Goal: Task Accomplishment & Management: Use online tool/utility

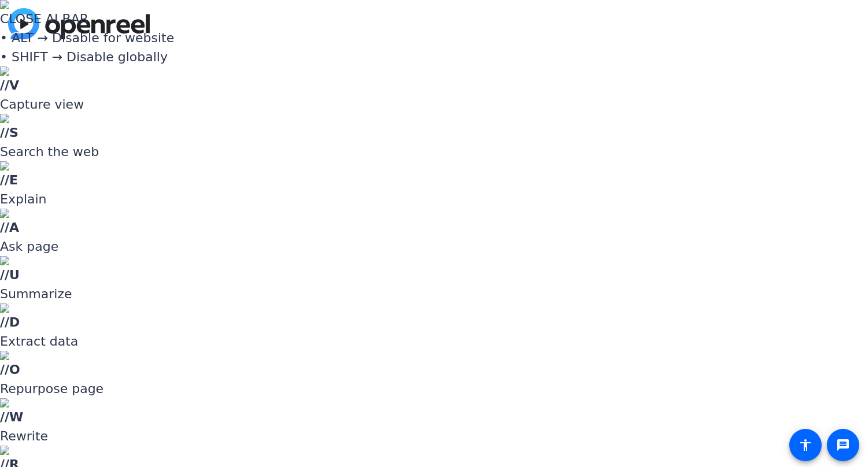
type input "david@remotevideotestimonials.com"
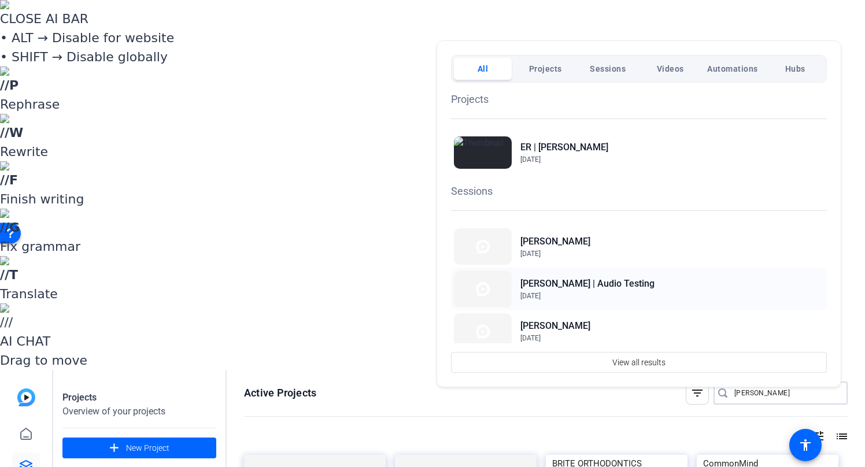
type input "[PERSON_NAME]"
click at [611, 280] on h2 "[PERSON_NAME] | Audio Testing" at bounding box center [588, 284] width 134 height 14
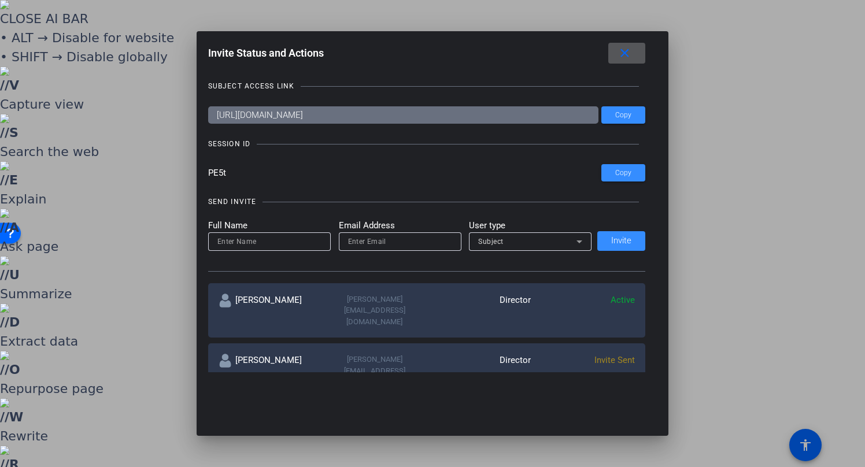
click at [632, 57] on mat-icon "close" at bounding box center [625, 53] width 14 height 14
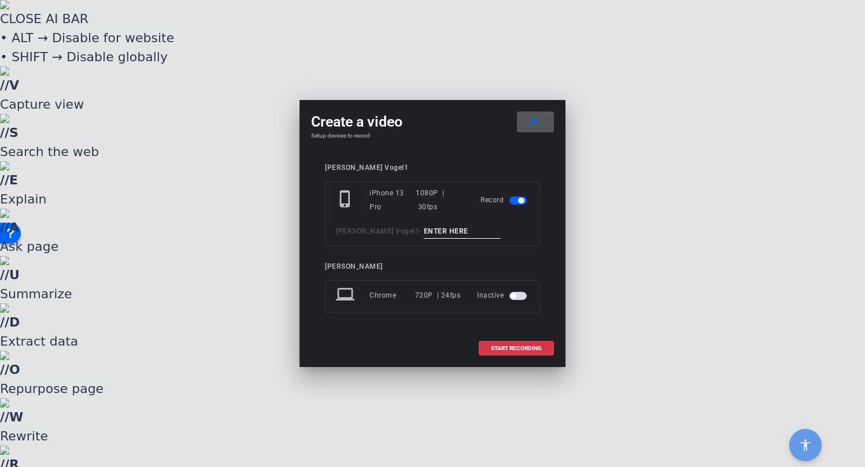
click at [424, 235] on input at bounding box center [463, 231] width 78 height 14
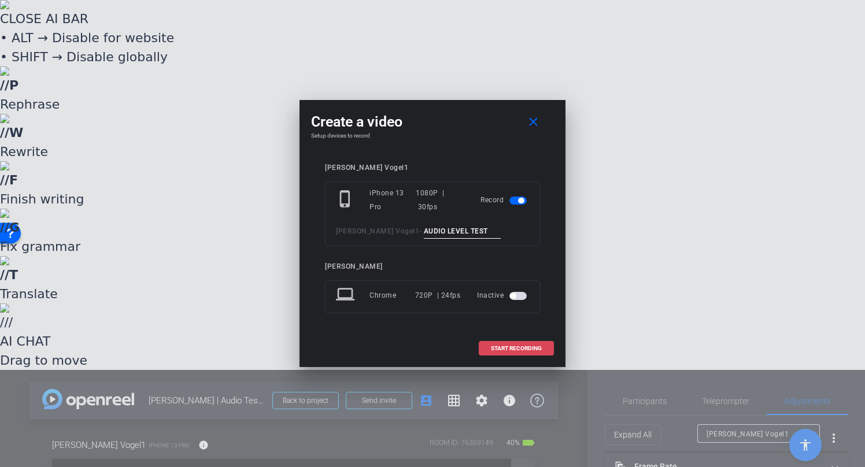
type input "AUDIO LEVEL TEST"
click at [521, 346] on span "START RECORDING" at bounding box center [516, 349] width 51 height 6
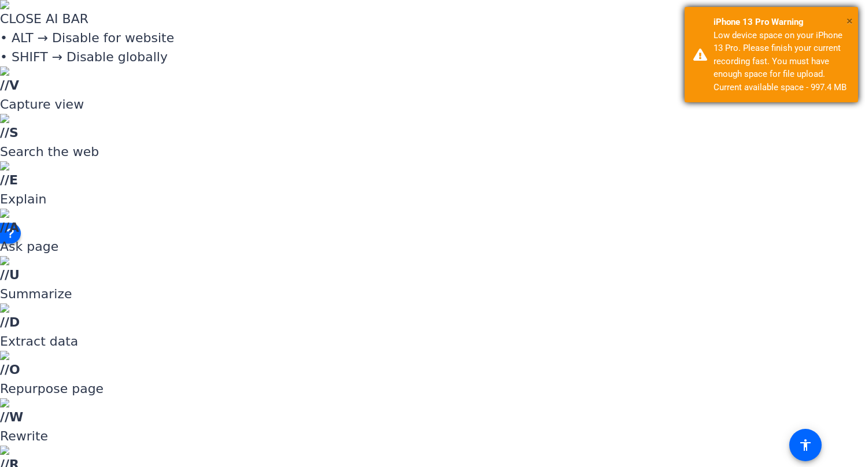
click at [847, 17] on div "× iPhone 13 Pro Warning Low device space on your iPhone 13 Pro. Please finish y…" at bounding box center [772, 54] width 174 height 95
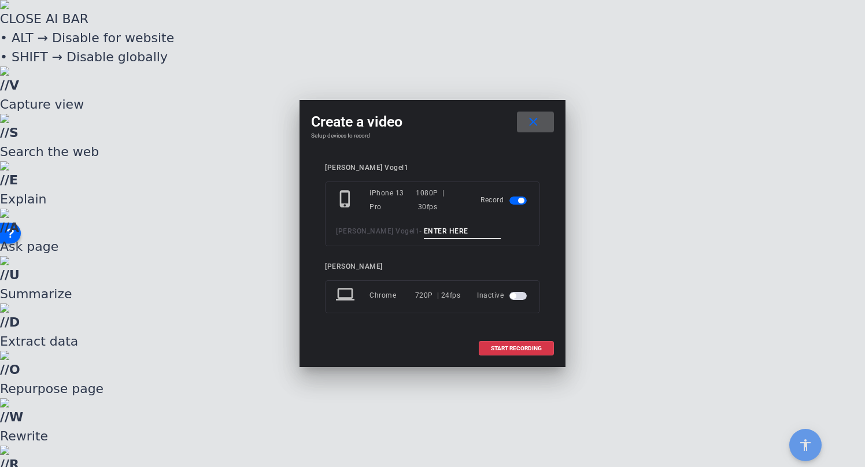
click at [424, 234] on input at bounding box center [463, 231] width 78 height 14
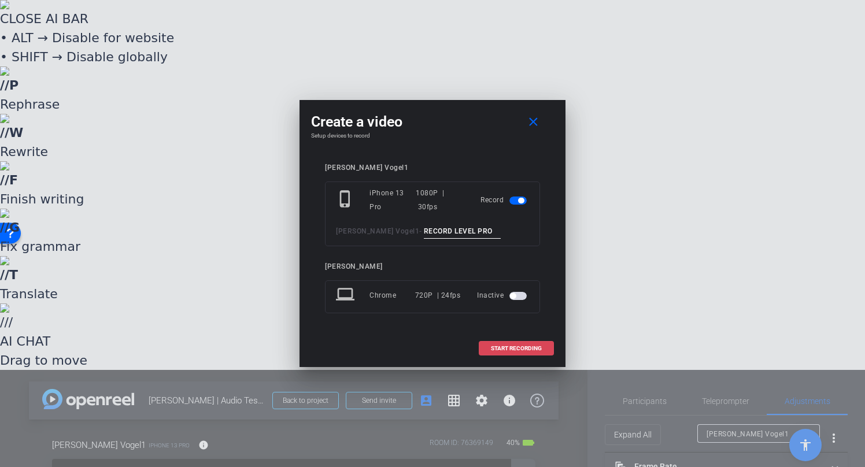
type input "RECORD LEVEL PRO"
click at [530, 347] on span "START RECORDING" at bounding box center [516, 349] width 51 height 6
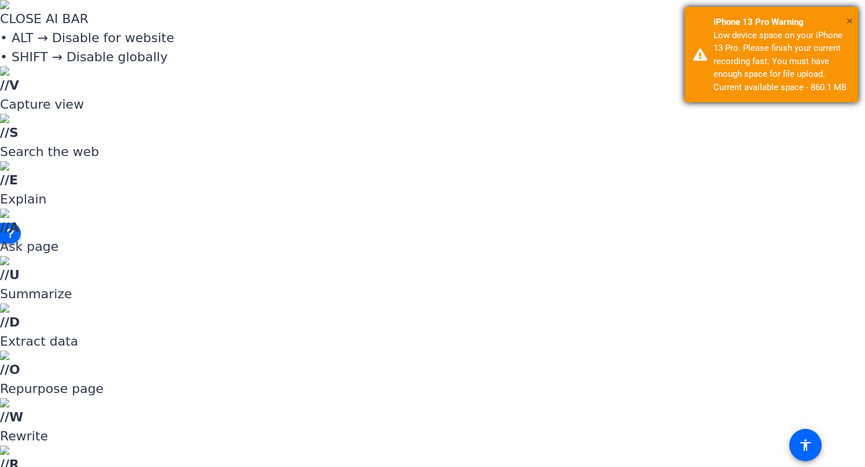
click at [853, 21] on div "× iPhone 13 Pro Warning Low device space on your iPhone 13 Pro. Please finish y…" at bounding box center [772, 54] width 174 height 95
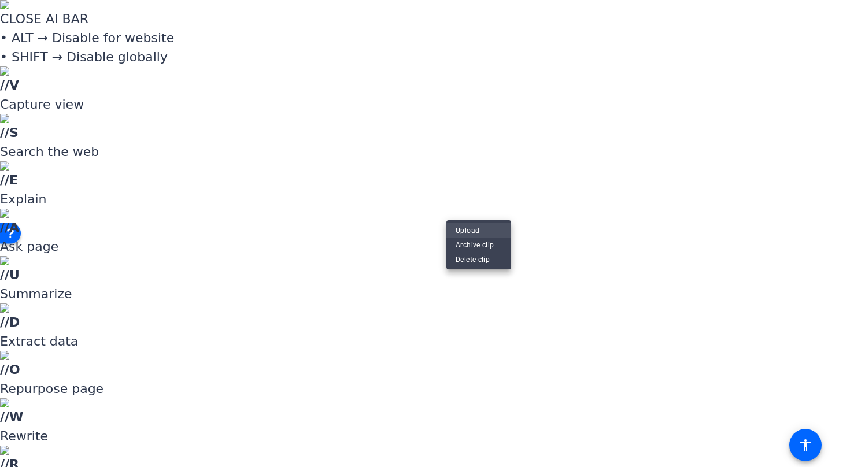
click at [471, 230] on span "Upload" at bounding box center [479, 230] width 46 height 14
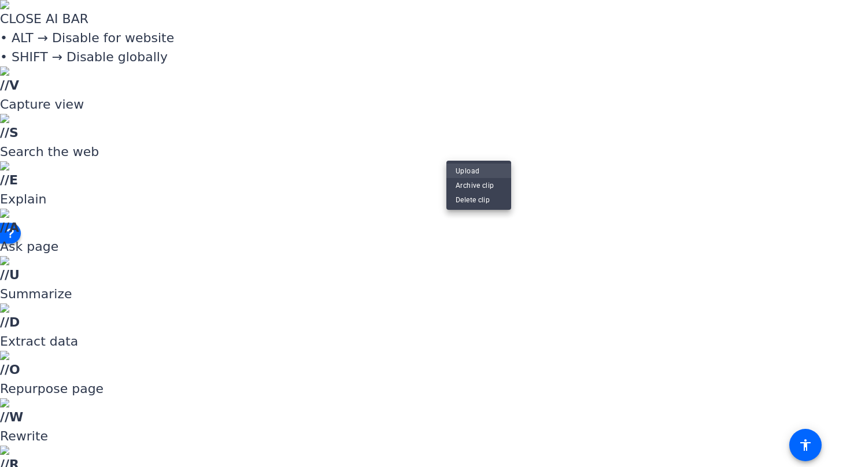
click at [470, 168] on span "Upload" at bounding box center [479, 171] width 46 height 14
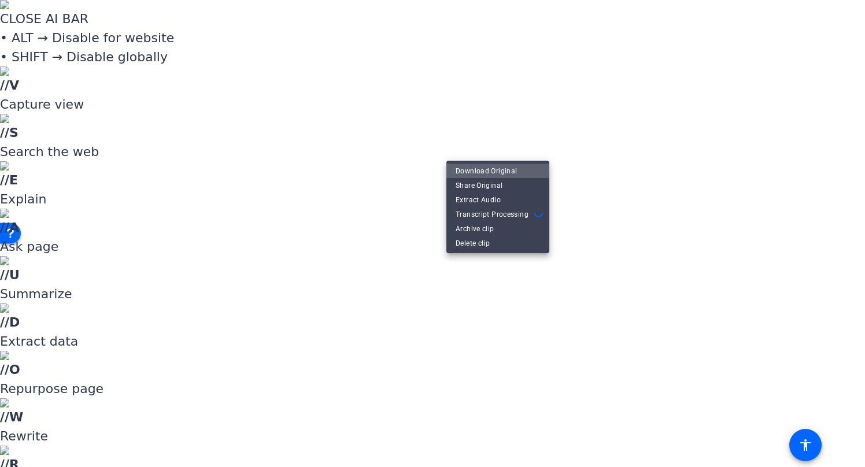
click at [474, 164] on span "Download Original" at bounding box center [498, 171] width 84 height 14
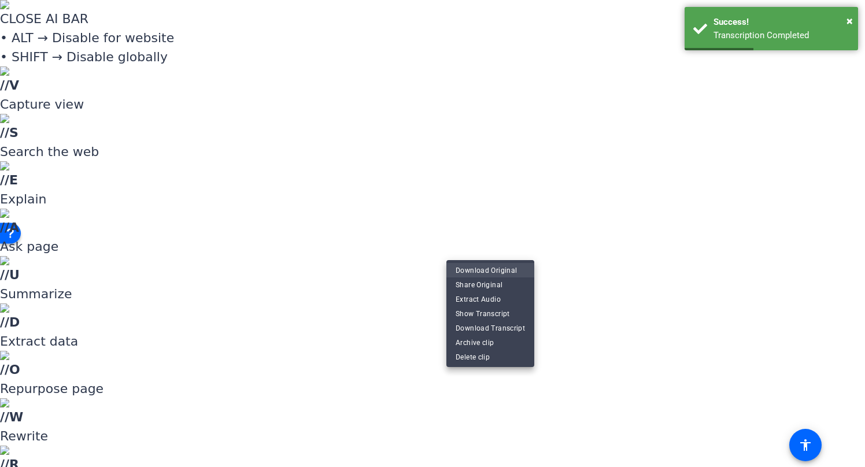
click at [476, 270] on span "Download Original" at bounding box center [490, 270] width 69 height 14
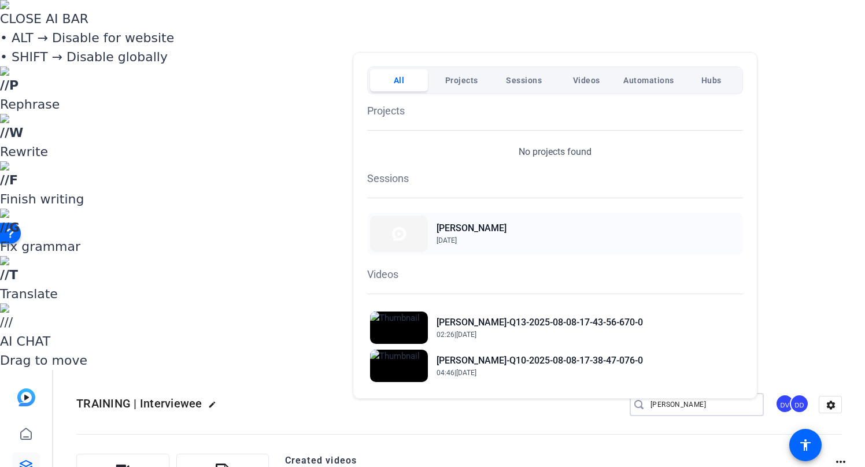
type input "[PERSON_NAME]"
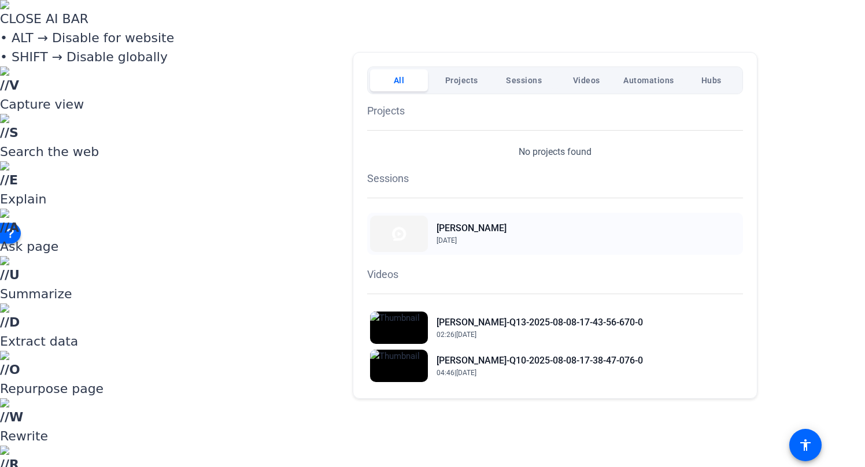
click at [474, 233] on h2 "[PERSON_NAME]" at bounding box center [472, 229] width 70 height 14
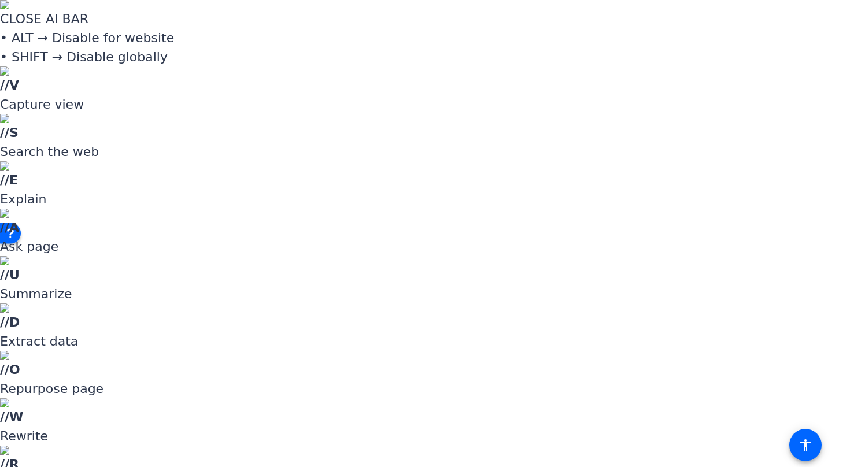
scroll to position [279, 0]
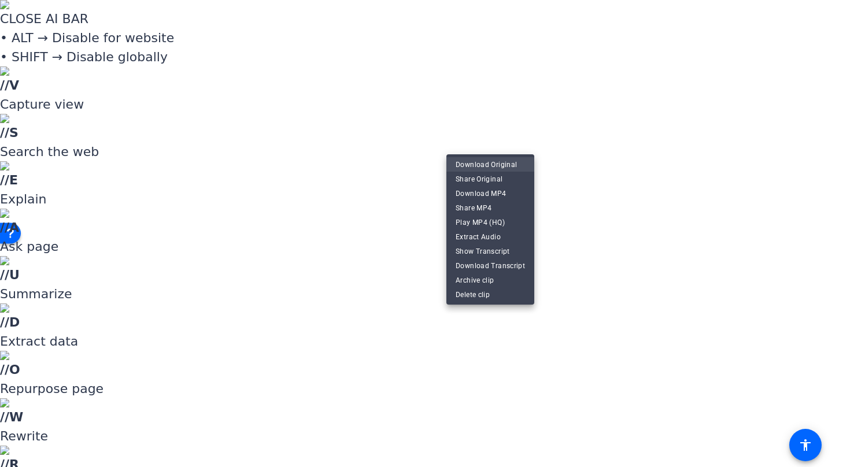
click at [496, 167] on span "Download Original" at bounding box center [490, 165] width 69 height 14
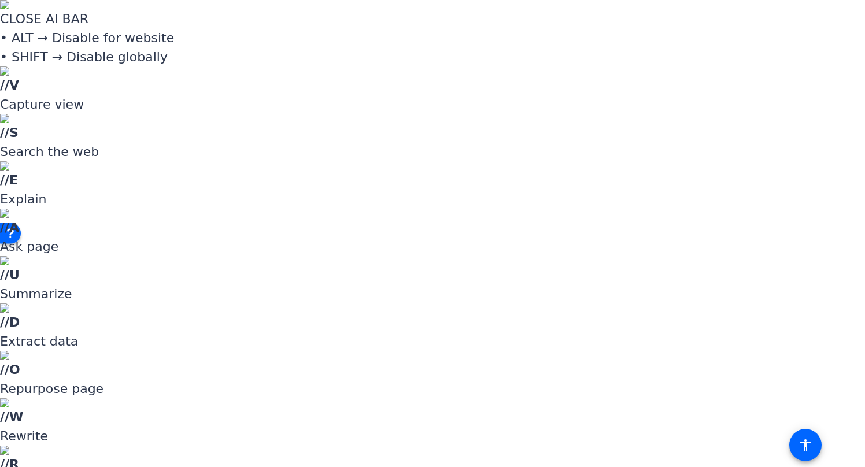
scroll to position [0, 0]
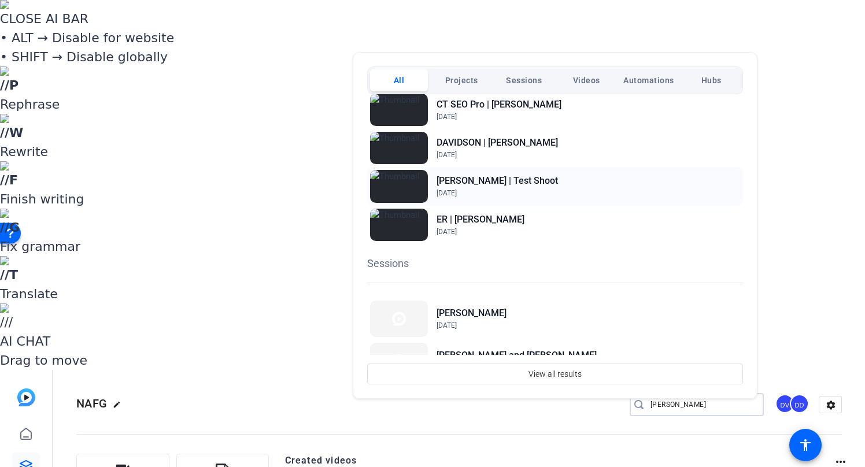
scroll to position [105, 0]
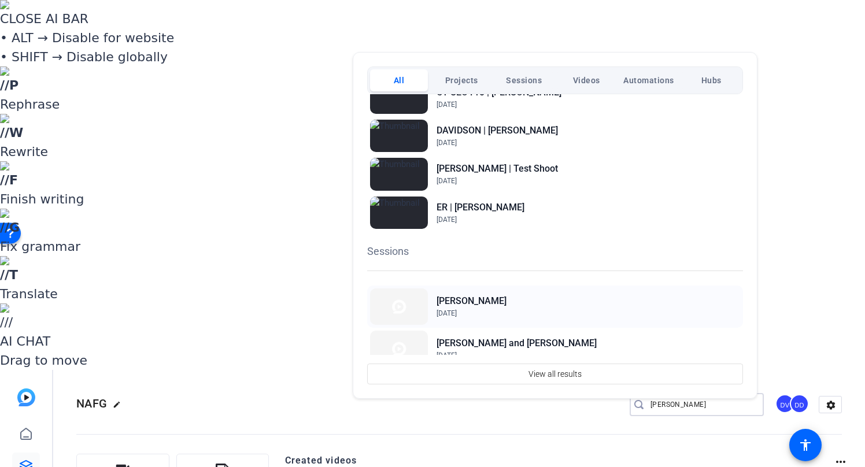
type input "[PERSON_NAME]"
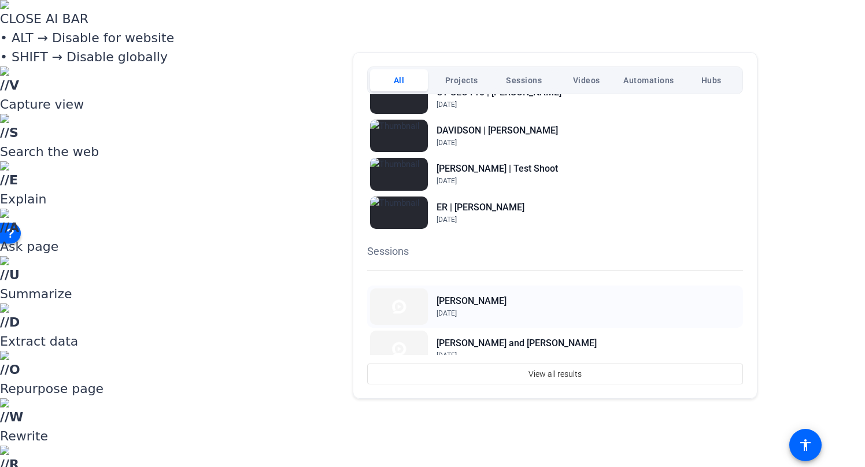
click at [480, 301] on h2 "[PERSON_NAME]" at bounding box center [472, 301] width 70 height 14
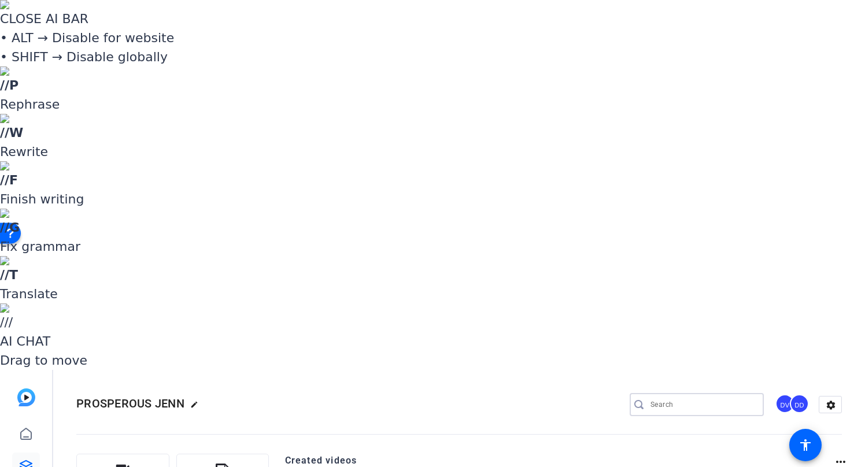
click at [680, 398] on input "Search" at bounding box center [703, 405] width 104 height 14
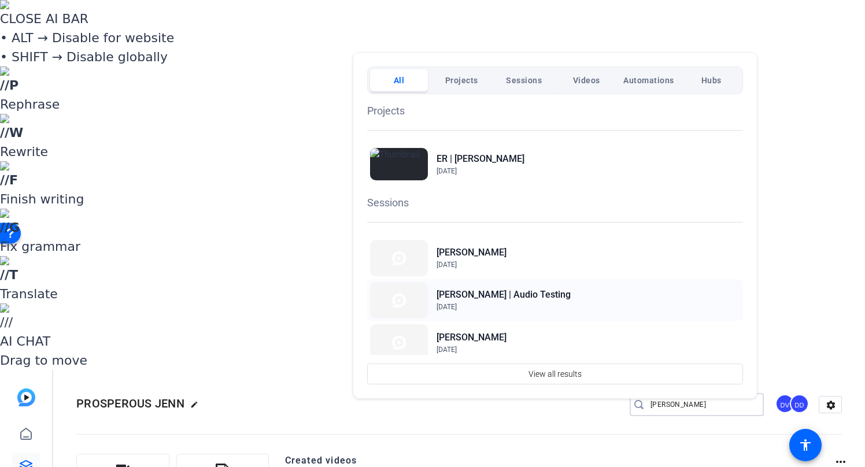
type input "[PERSON_NAME]"
click at [506, 296] on h2 "[PERSON_NAME] | Audio Testing" at bounding box center [504, 295] width 134 height 14
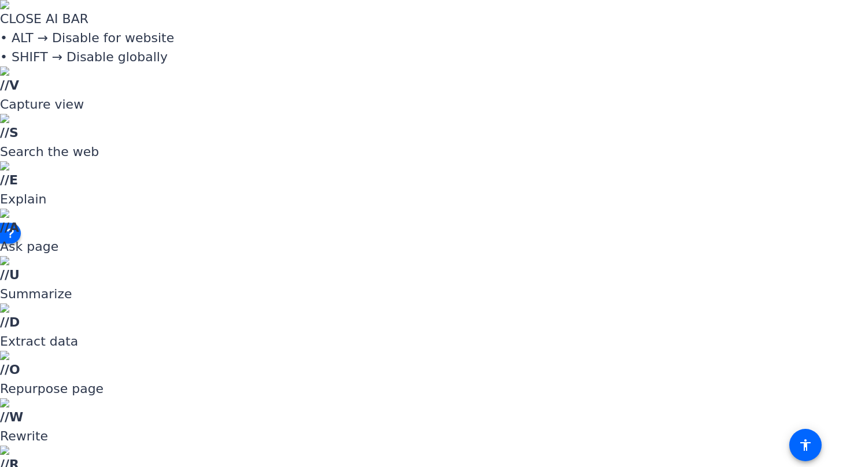
scroll to position [259, 0]
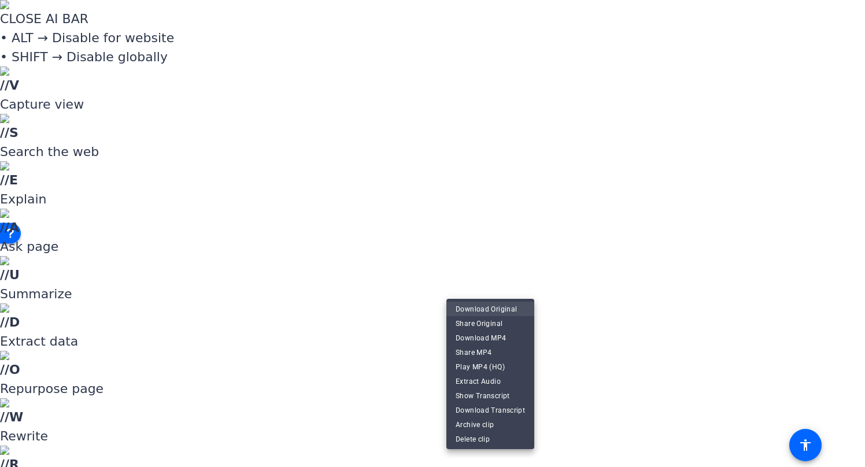
click at [501, 311] on span "Download Original" at bounding box center [490, 310] width 69 height 14
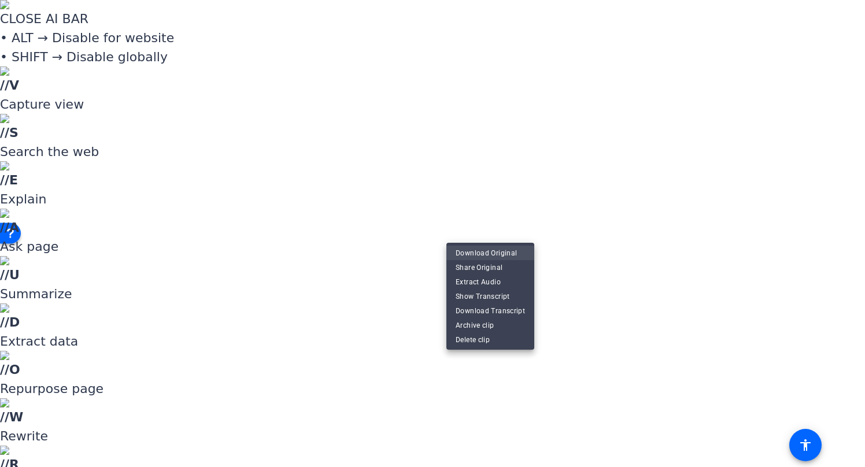
click at [494, 252] on span "Download Original" at bounding box center [490, 253] width 69 height 14
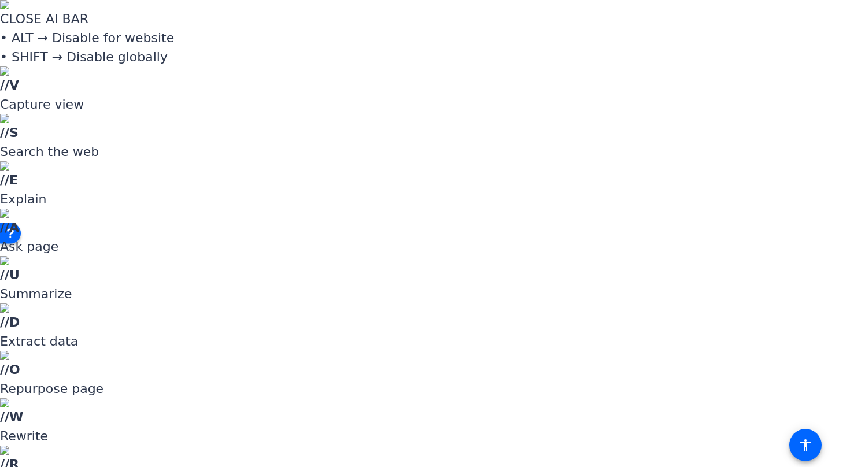
scroll to position [0, 0]
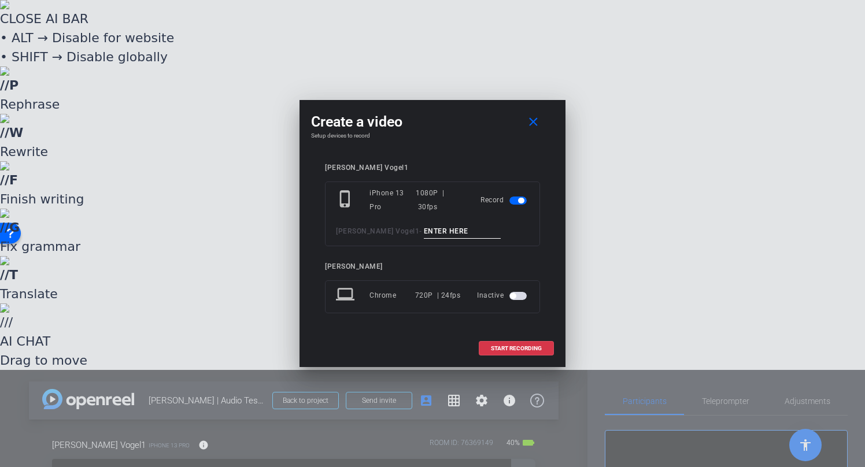
click at [428, 235] on input at bounding box center [463, 231] width 78 height 14
type input "a"
type input "AUDIO LEVEL 2"
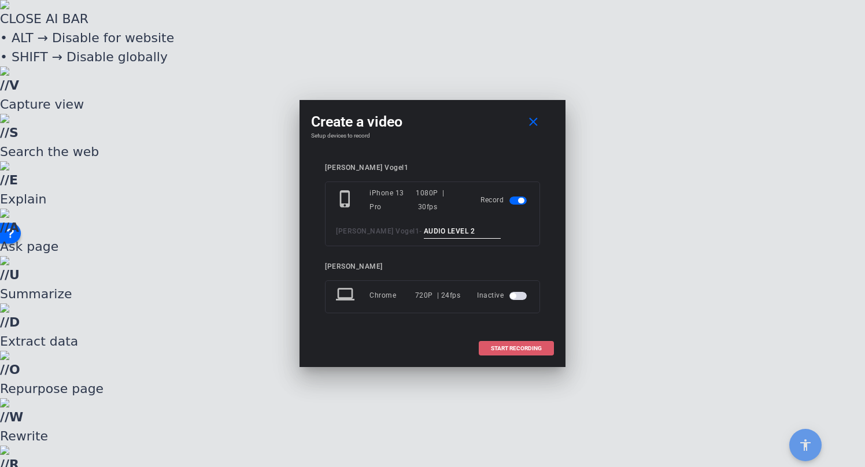
click at [534, 347] on span "START RECORDING" at bounding box center [516, 349] width 51 height 6
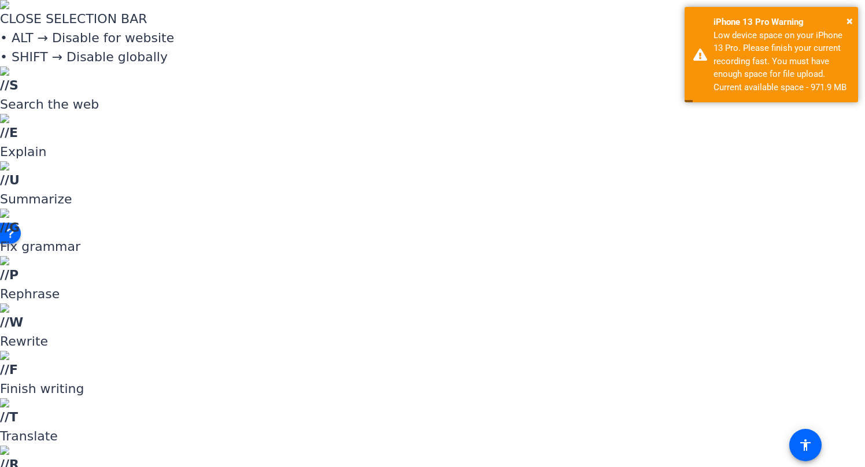
drag, startPoint x: 761, startPoint y: 246, endPoint x: 744, endPoint y: 246, distance: 16.8
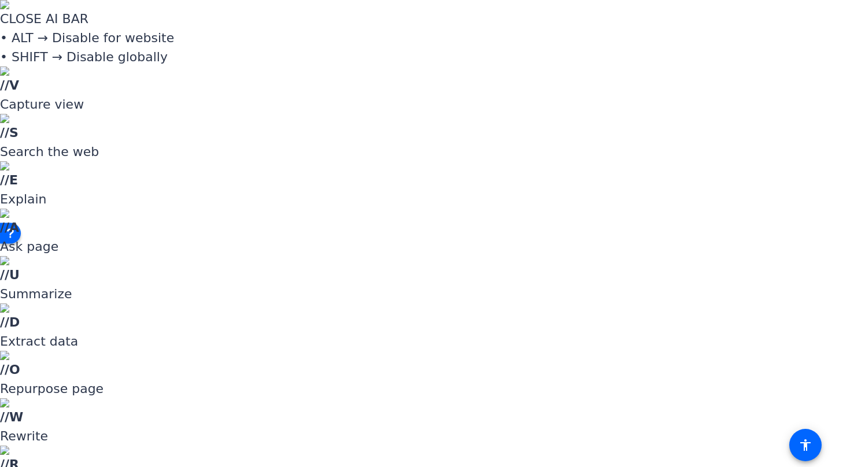
click at [481, 243] on span "Upload" at bounding box center [479, 248] width 46 height 14
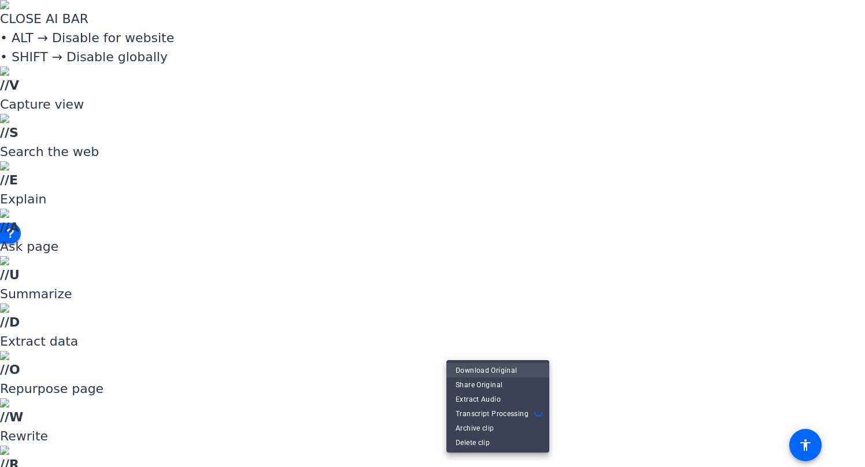
click at [474, 368] on span "Download Original" at bounding box center [498, 370] width 84 height 14
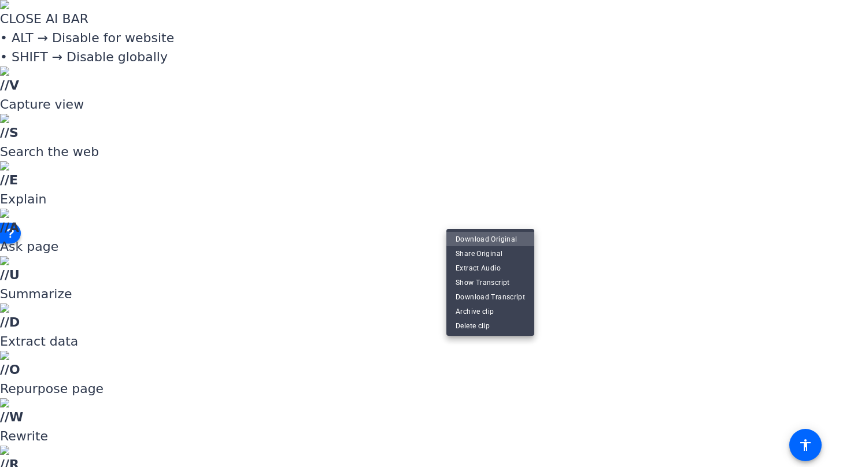
click at [493, 237] on span "Download Original" at bounding box center [490, 239] width 69 height 14
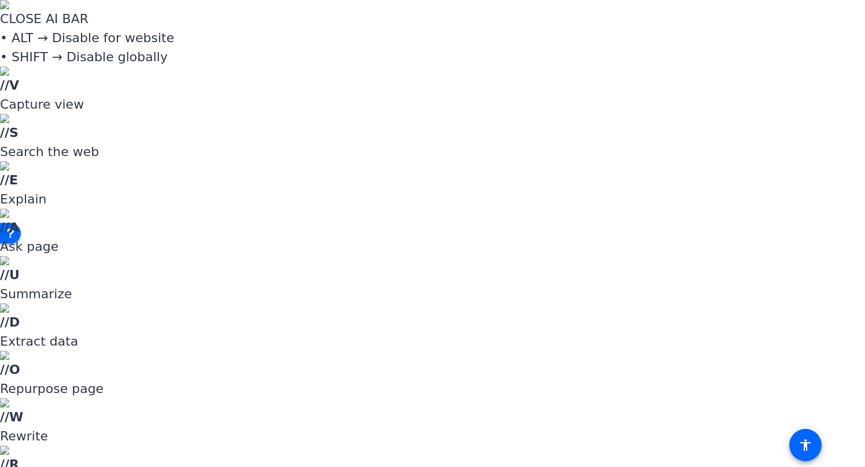
scroll to position [0, 0]
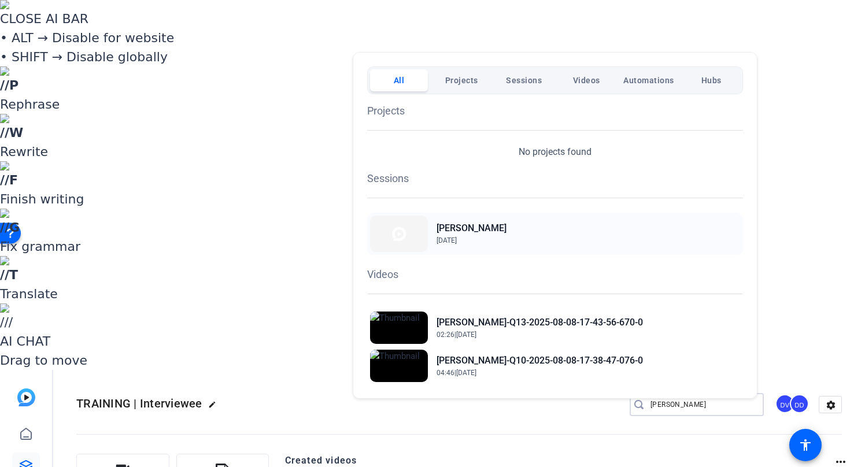
type input "[PERSON_NAME]"
click at [471, 227] on h2 "[PERSON_NAME]" at bounding box center [472, 229] width 70 height 14
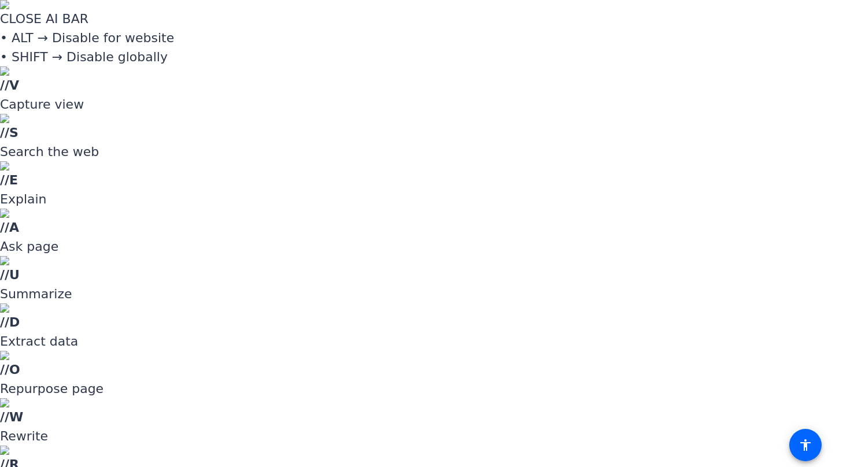
scroll to position [396, 0]
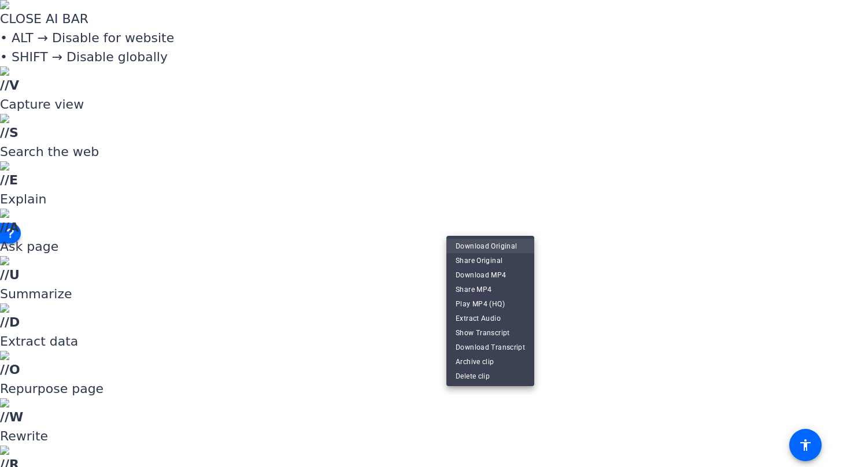
click at [502, 245] on span "Download Original" at bounding box center [490, 246] width 69 height 14
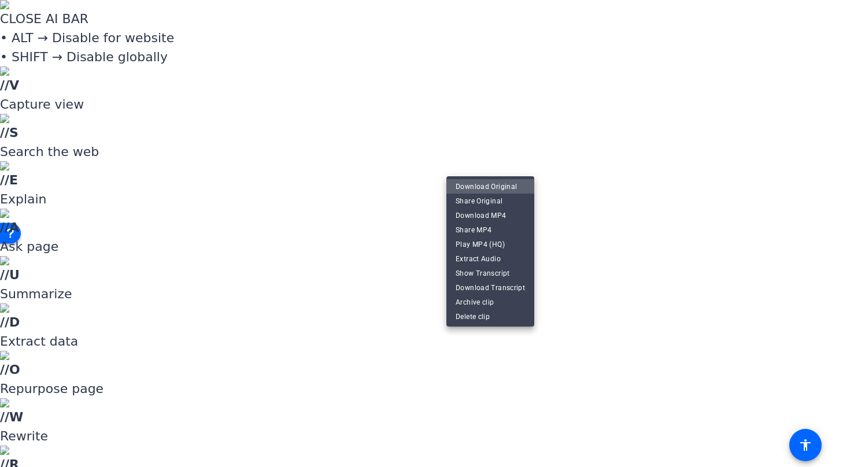
click at [512, 185] on span "Download Original" at bounding box center [490, 187] width 69 height 14
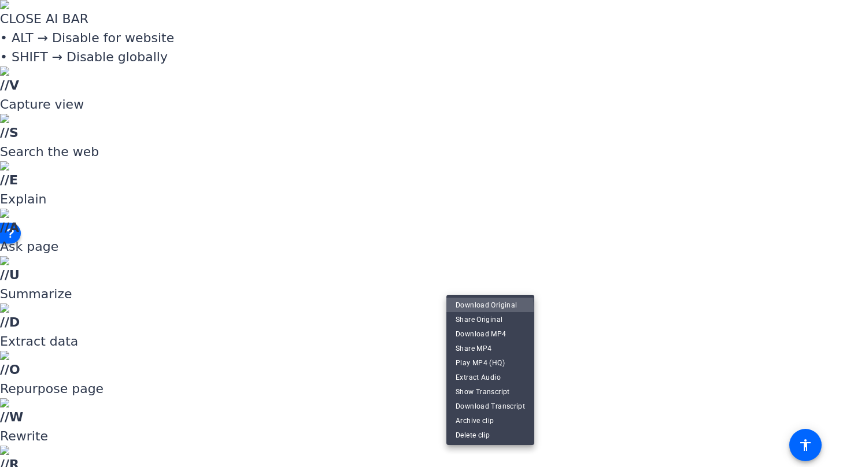
click at [485, 308] on span "Download Original" at bounding box center [490, 306] width 69 height 14
